Goal: Transaction & Acquisition: Purchase product/service

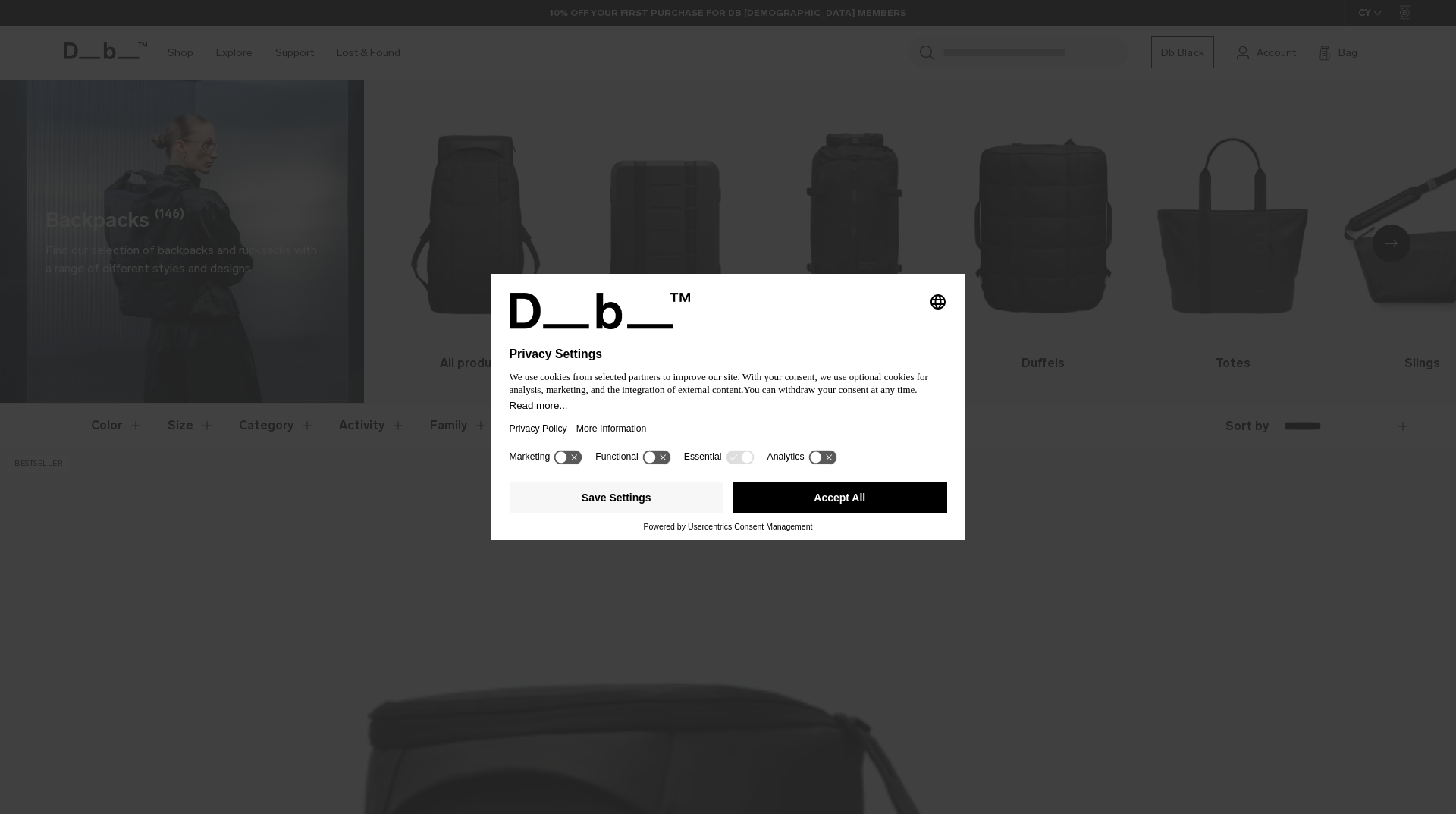
click at [816, 504] on button "Accept All" at bounding box center [840, 497] width 215 height 30
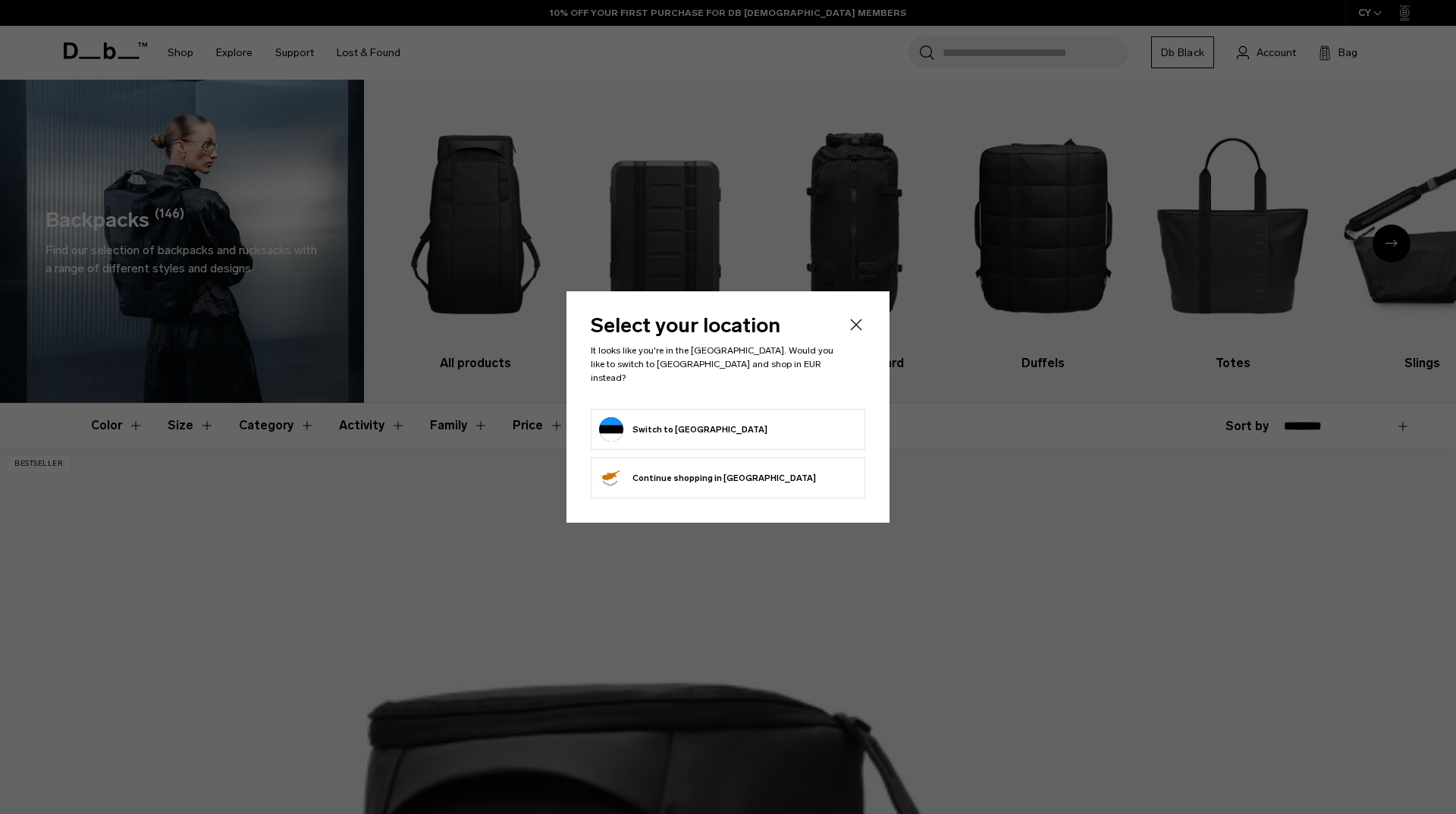
click at [681, 427] on button "Switch to Estonia" at bounding box center [683, 429] width 168 height 24
click at [655, 417] on button "Switch to Estonia" at bounding box center [683, 429] width 168 height 24
